Goal: Navigation & Orientation: Find specific page/section

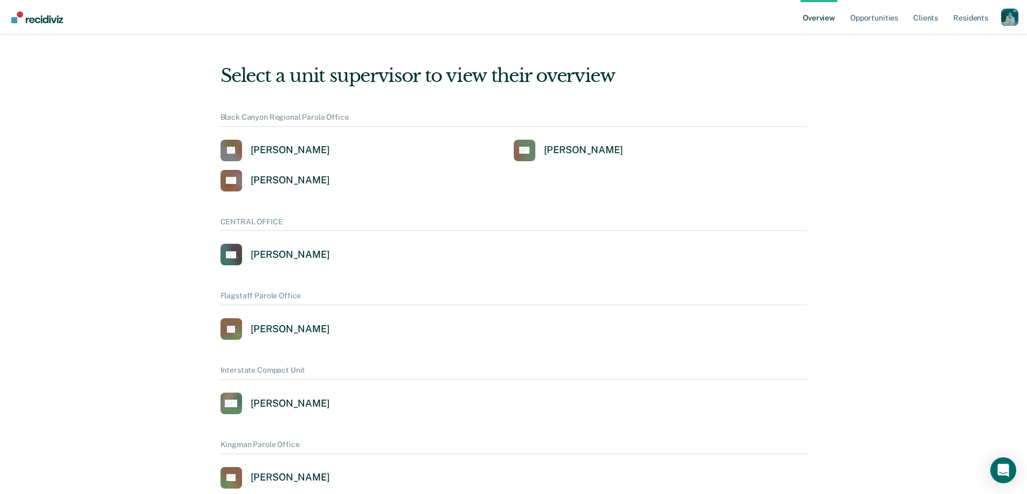
click at [1008, 16] on div "Profile dropdown button" at bounding box center [1010, 17] width 17 height 17
click at [957, 52] on link "Profile" at bounding box center [967, 49] width 70 height 9
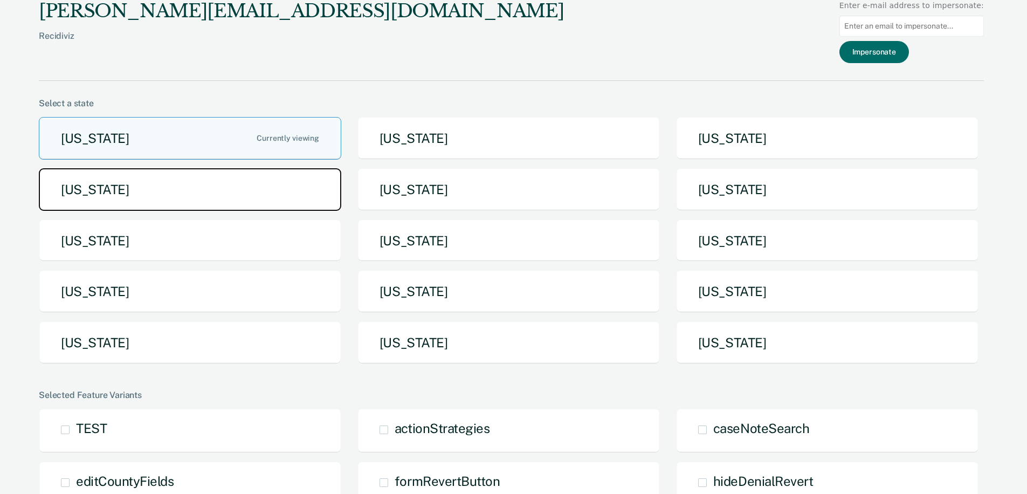
click at [174, 186] on button "Idaho" at bounding box center [190, 189] width 303 height 43
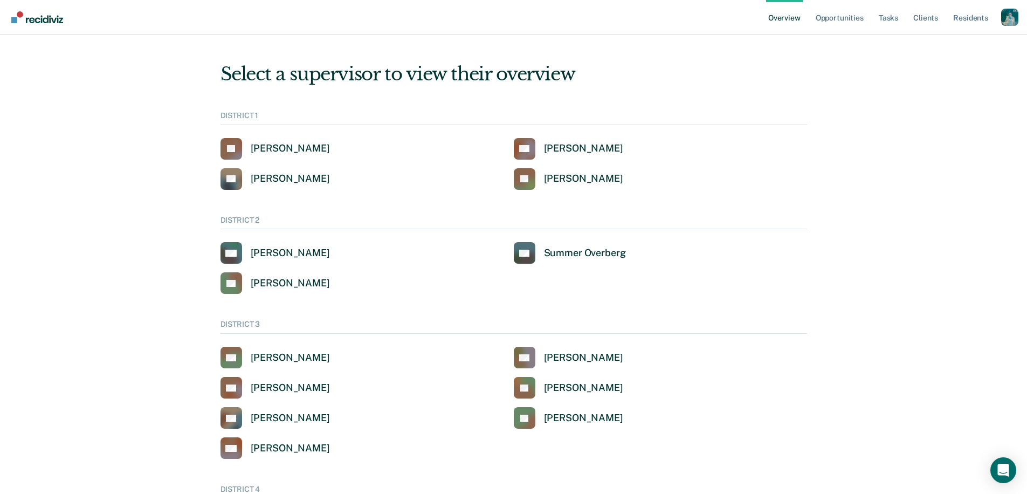
scroll to position [2, 0]
click at [886, 18] on link "Tasks" at bounding box center [889, 17] width 24 height 35
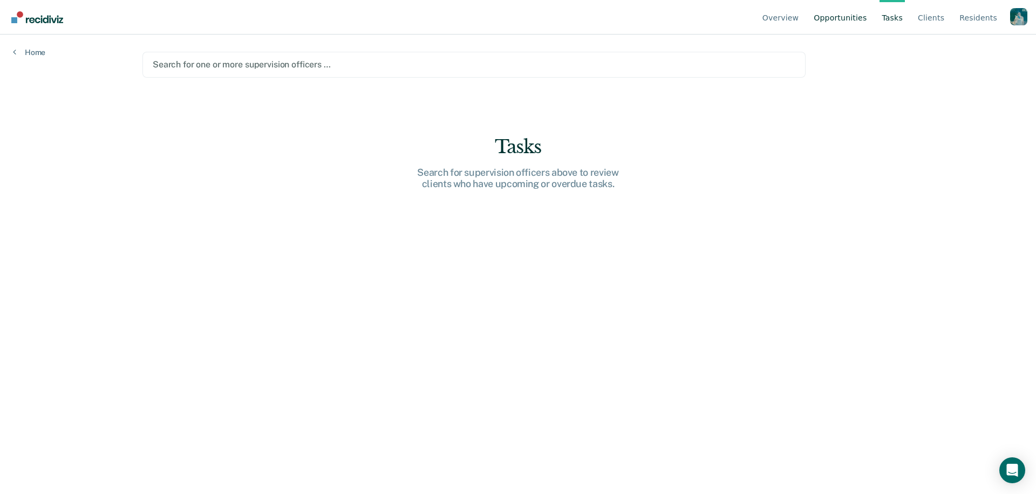
click at [837, 19] on link "Opportunities" at bounding box center [839, 17] width 57 height 35
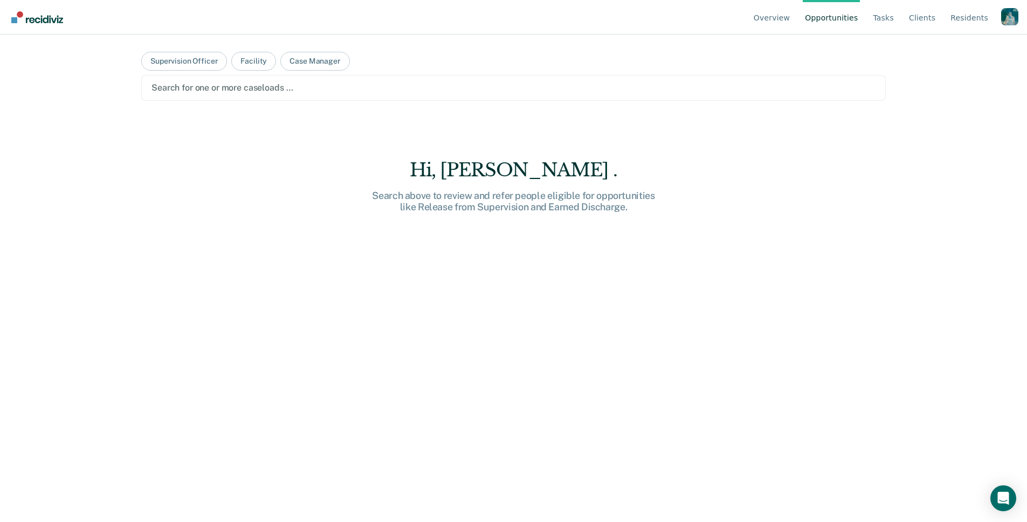
click at [862, 298] on div "Hi, Hannah . Search above to review and refer people eligible for opportunities…" at bounding box center [513, 359] width 745 height 401
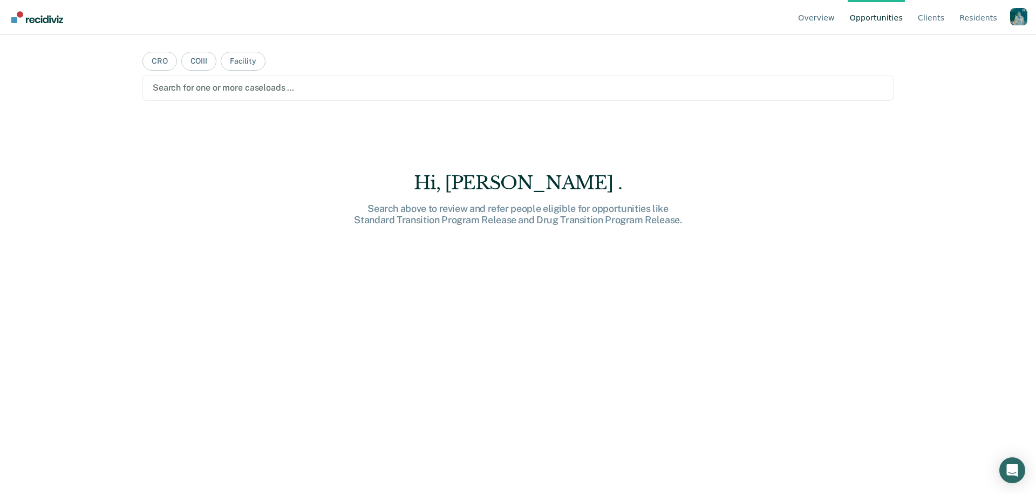
click at [1019, 17] on div "Profile dropdown button" at bounding box center [1018, 16] width 17 height 17
click at [941, 46] on link "Profile" at bounding box center [975, 50] width 70 height 9
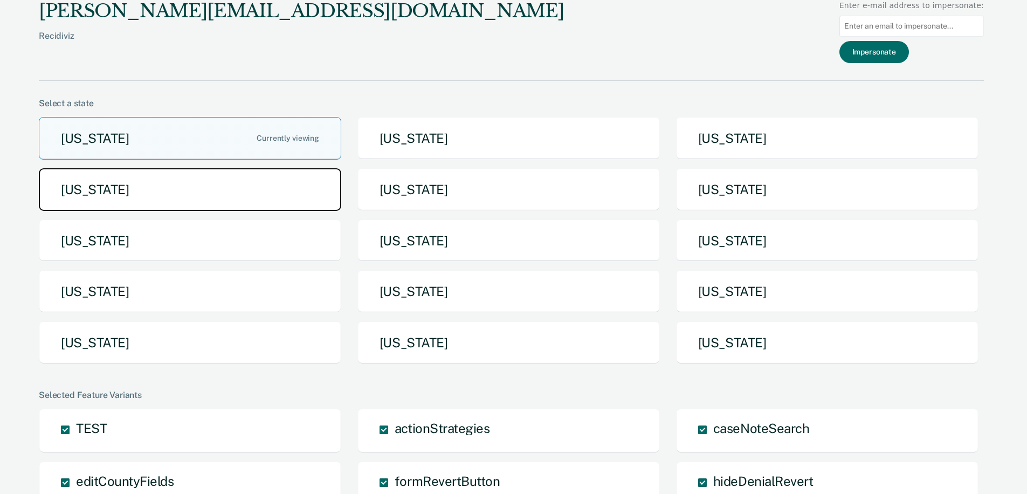
click at [144, 196] on button "Idaho" at bounding box center [190, 189] width 303 height 43
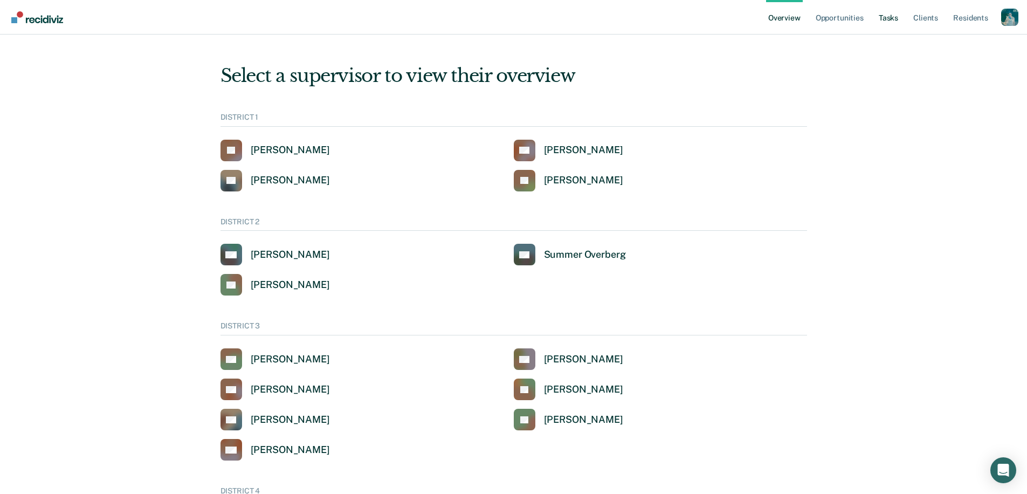
click at [897, 19] on link "Tasks" at bounding box center [889, 17] width 24 height 35
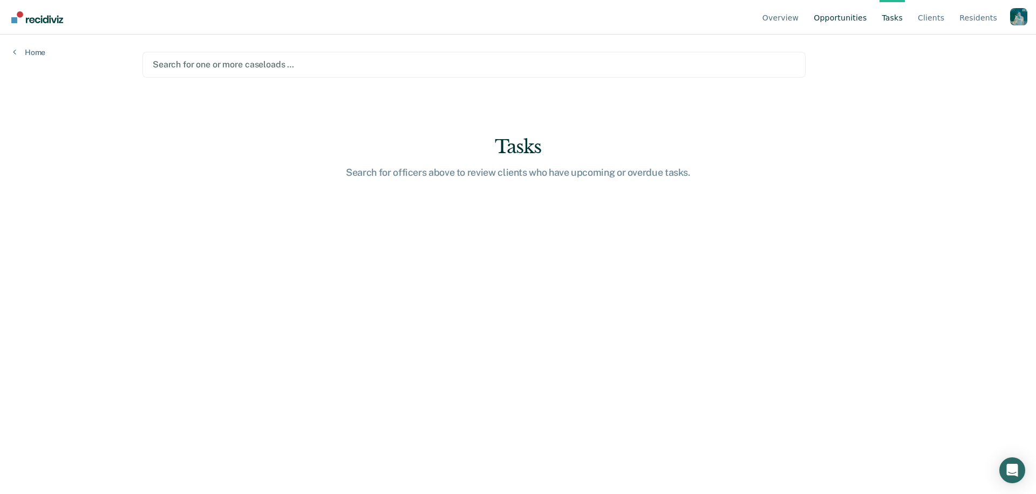
click at [854, 18] on link "Opportunities" at bounding box center [839, 17] width 57 height 35
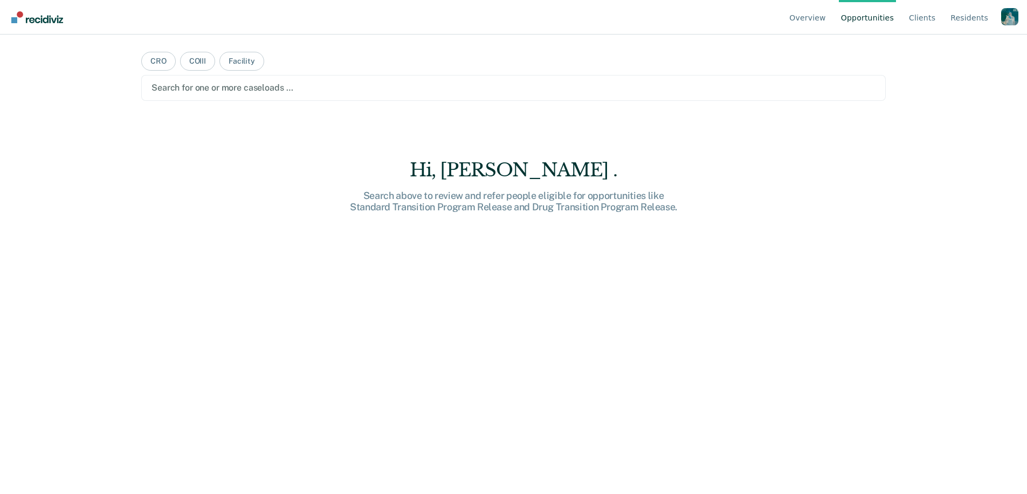
click at [1010, 18] on div "Profile dropdown button" at bounding box center [1010, 16] width 17 height 17
click at [1010, 18] on div "Profile How it works Log Out" at bounding box center [1010, 18] width 17 height 20
click at [1006, 19] on div "Profile dropdown button" at bounding box center [1010, 16] width 17 height 17
click at [936, 53] on link "Profile" at bounding box center [967, 50] width 70 height 9
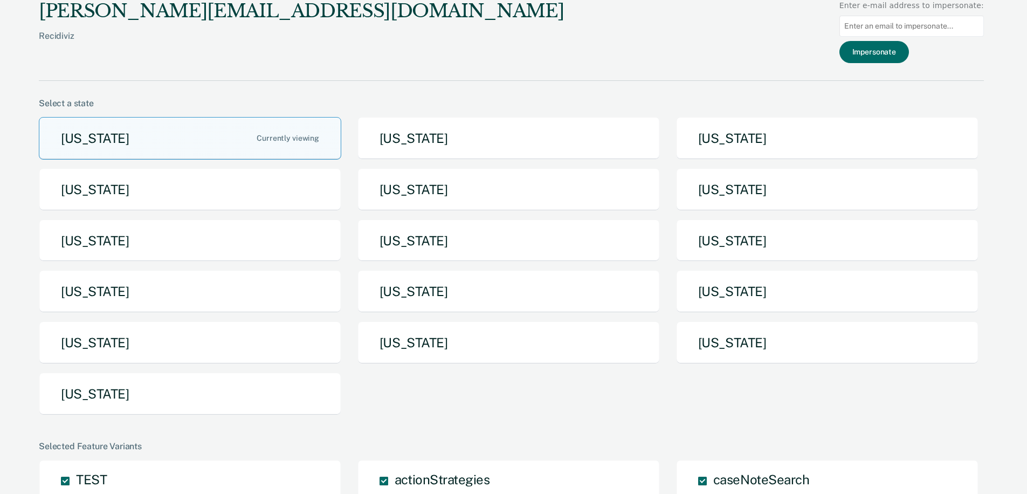
click at [893, 28] on input "Main chart and filter content" at bounding box center [912, 26] width 145 height 21
click at [446, 189] on button "Iowa" at bounding box center [509, 189] width 303 height 43
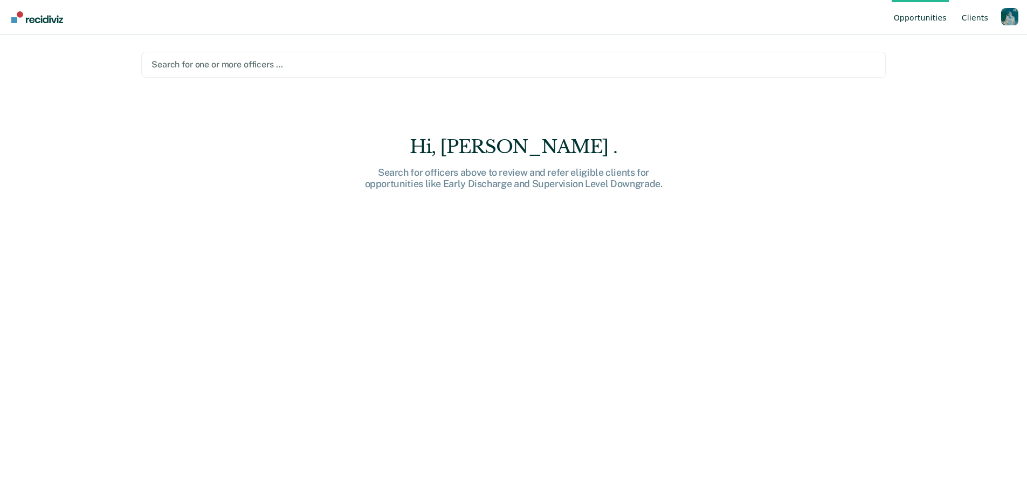
click at [974, 16] on link "Client s" at bounding box center [975, 17] width 31 height 35
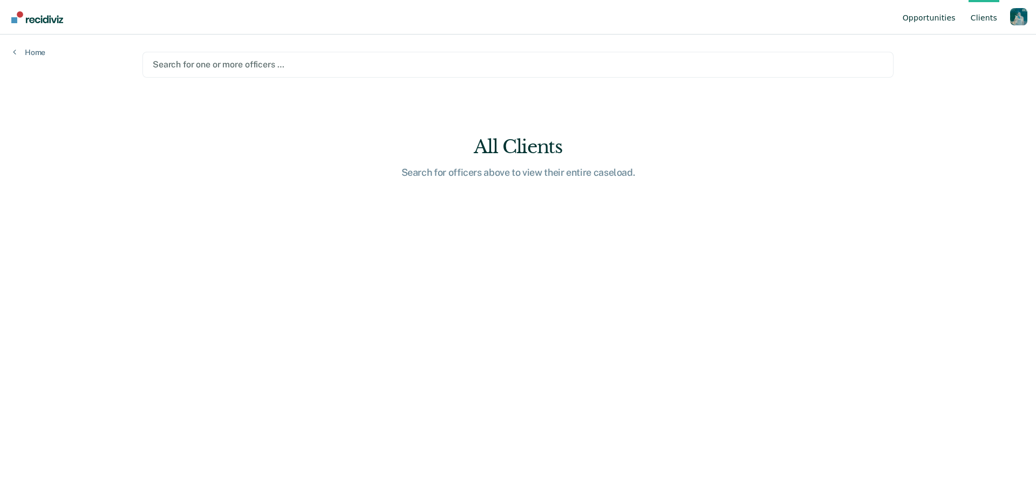
click at [938, 16] on link "Opportunities" at bounding box center [928, 17] width 57 height 35
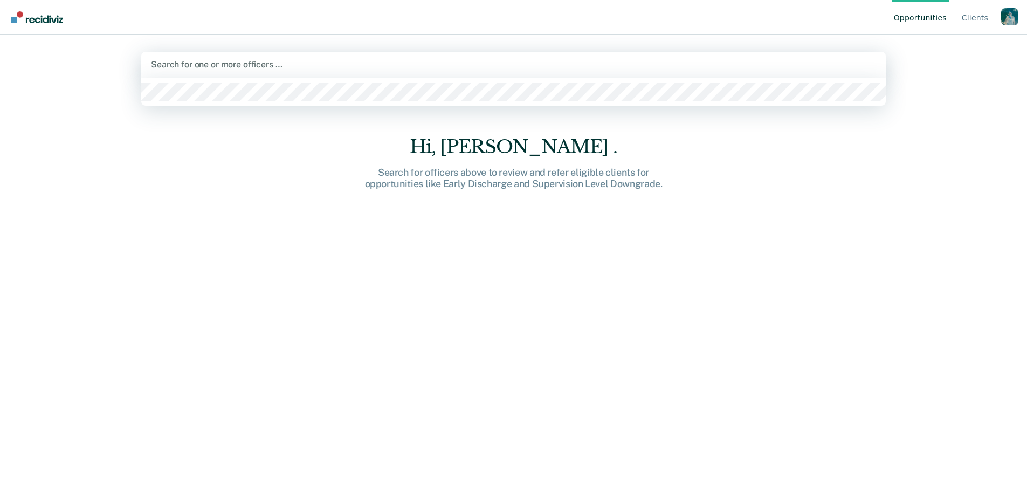
click at [256, 62] on div at bounding box center [513, 64] width 725 height 12
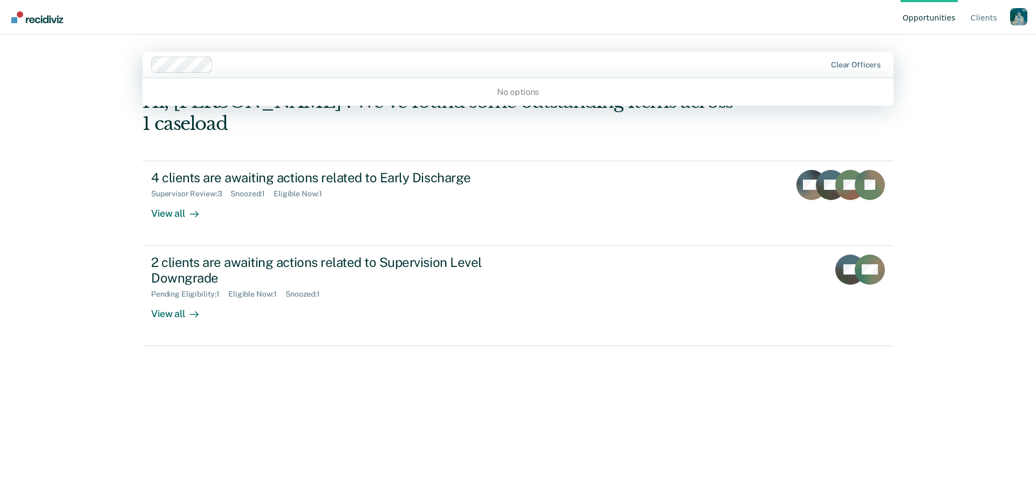
click at [253, 66] on div at bounding box center [521, 64] width 608 height 12
click at [717, 402] on div "Hi, Hannah . We’ve found some outstanding items across 1 caseload 4 clients are…" at bounding box center [517, 277] width 751 height 373
